Goal: Navigation & Orientation: Go to known website

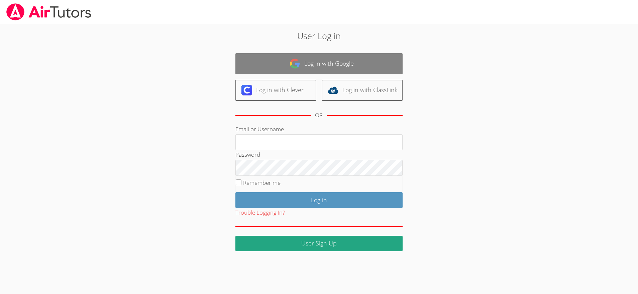
click at [274, 68] on link "Log in with Google" at bounding box center [319, 63] width 167 height 21
